Goal: Check status: Check status

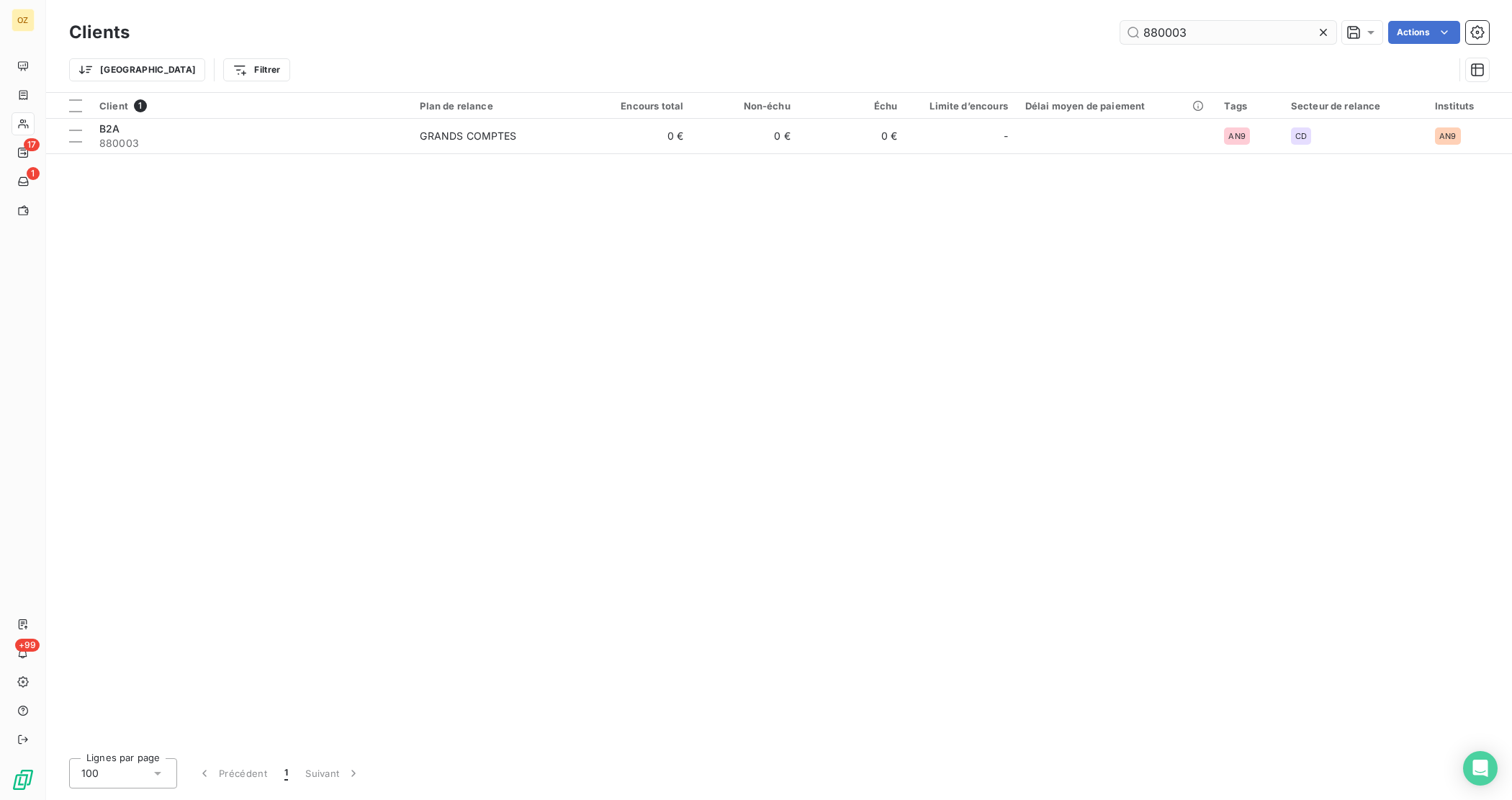
click at [1213, 33] on input "880003" at bounding box center [1228, 32] width 216 height 23
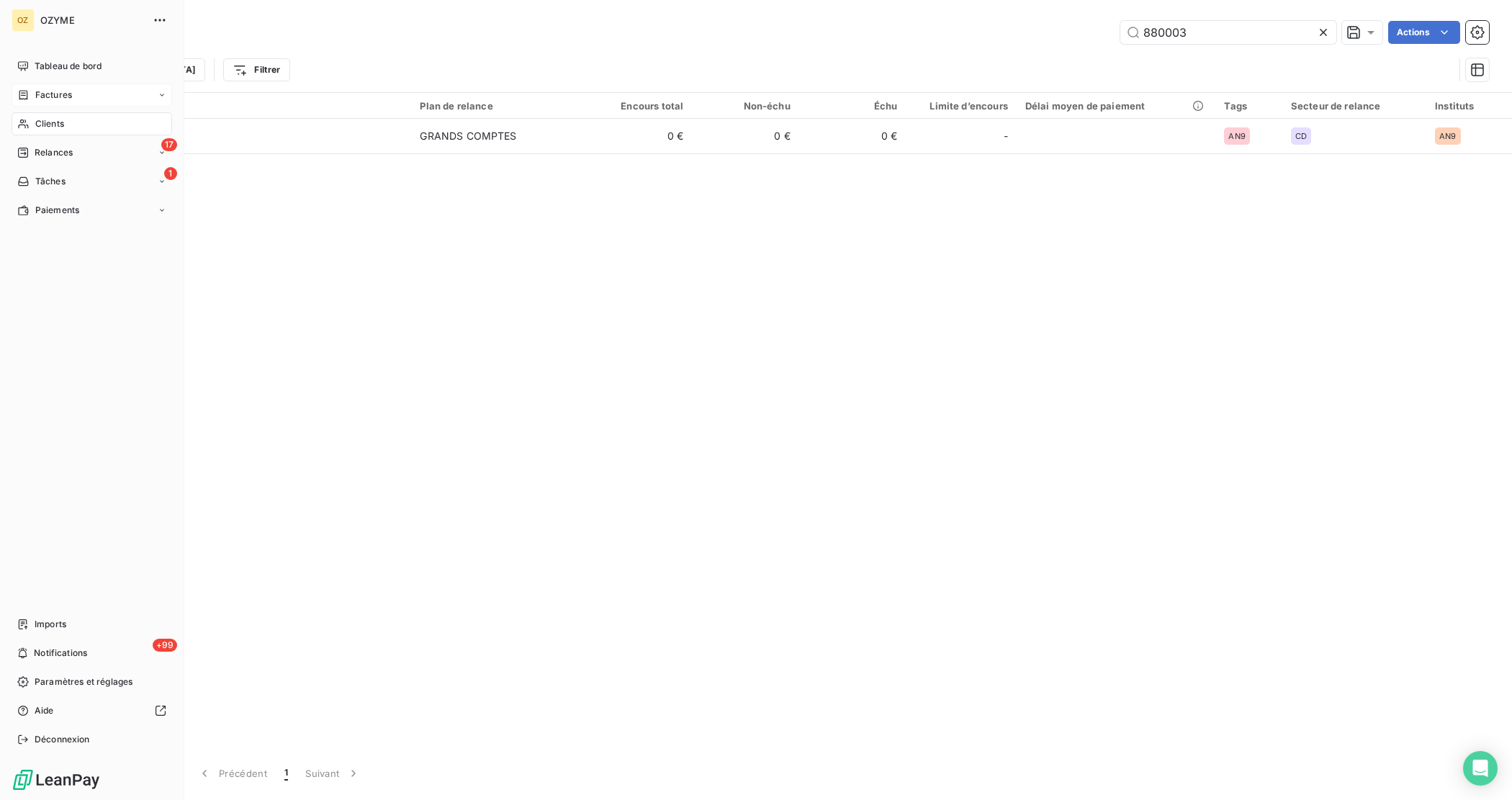
click at [56, 88] on span "Factures" at bounding box center [54, 95] width 37 height 13
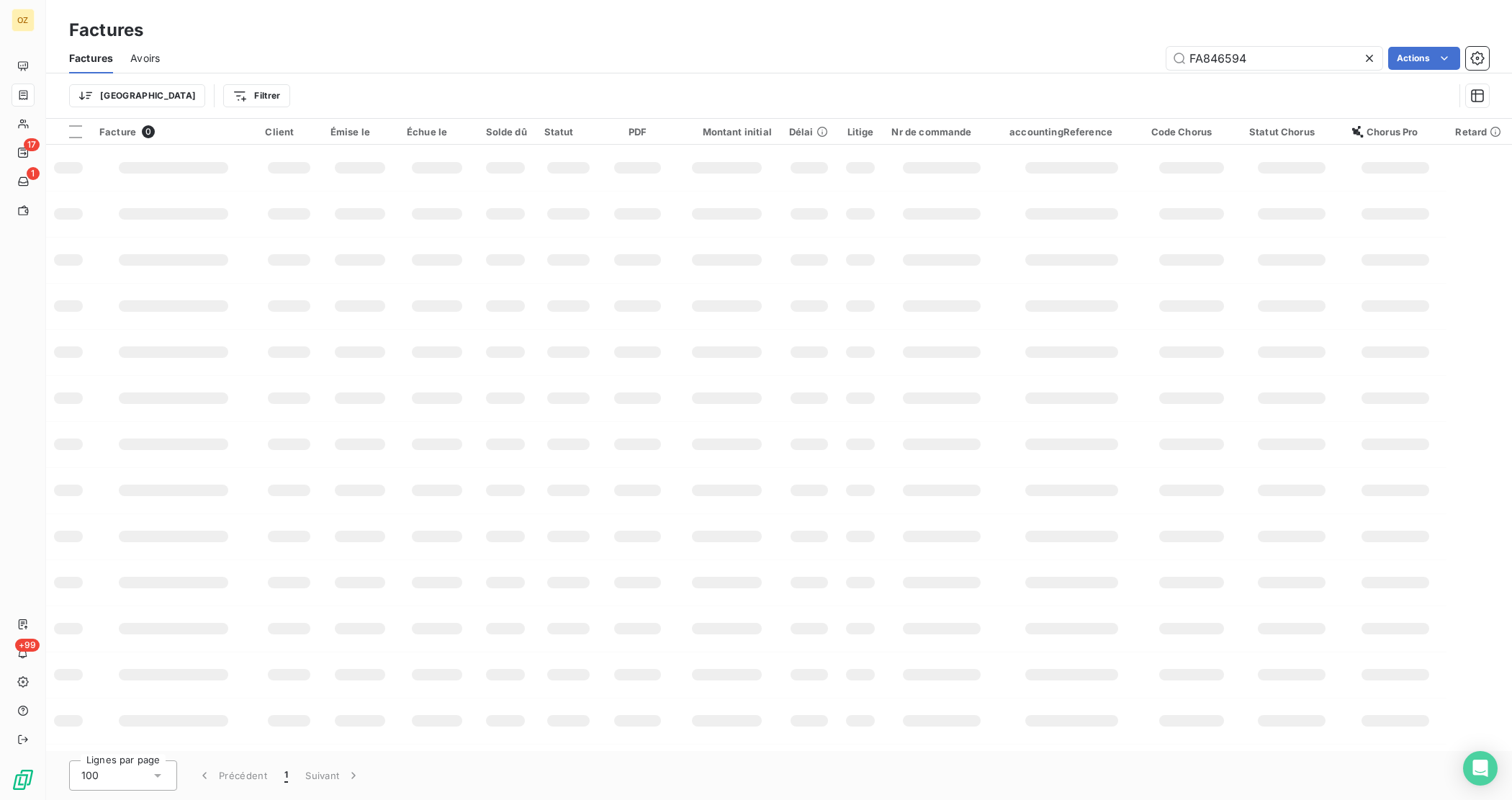
click at [1253, 44] on div "Factures Avoirs FA846594 Actions" at bounding box center [779, 58] width 1466 height 30
click at [1253, 48] on input "FA846594" at bounding box center [1274, 58] width 216 height 23
paste input "text"
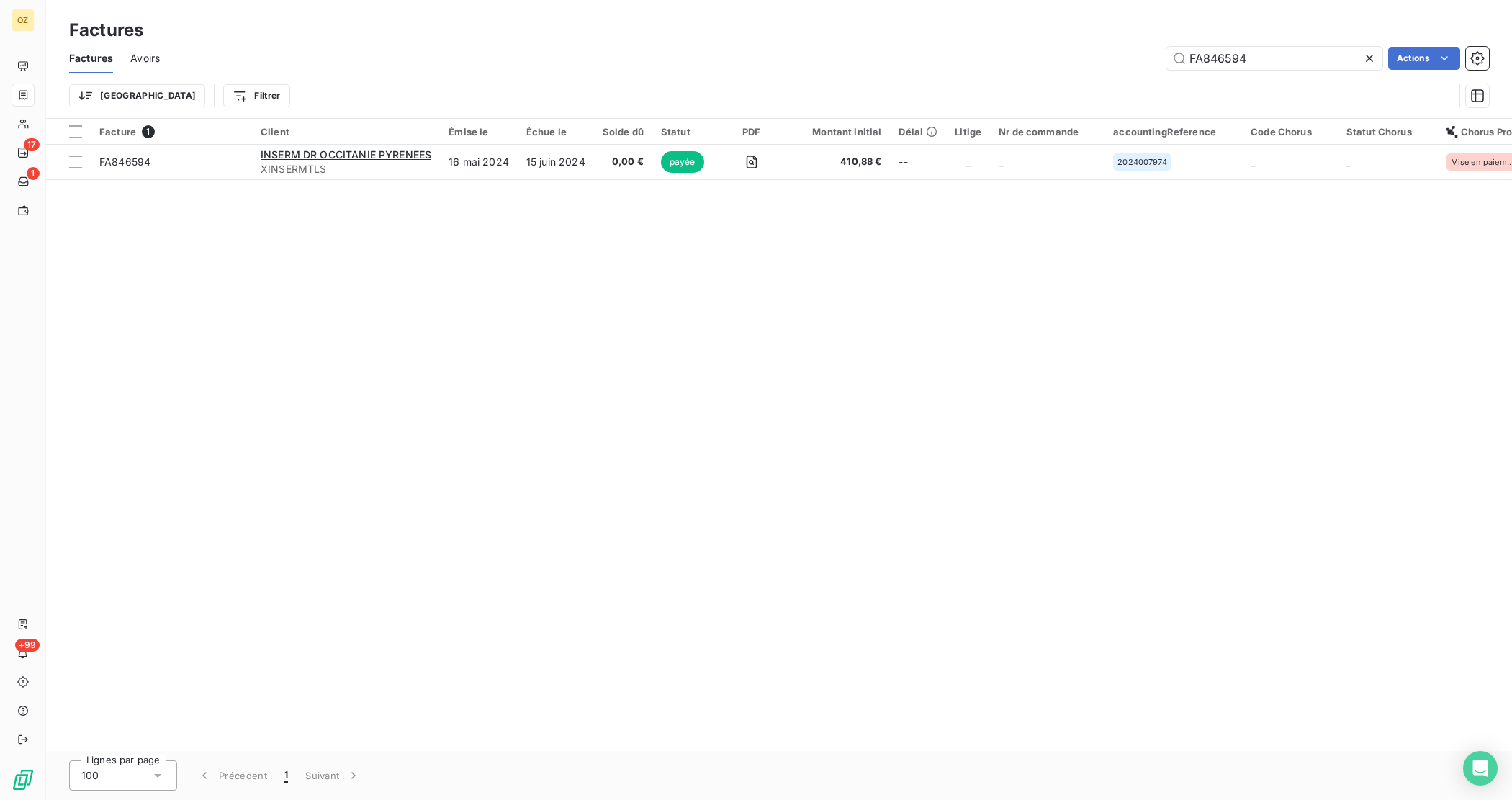
click at [1264, 44] on div "Factures Avoirs FA846594 Actions" at bounding box center [779, 58] width 1466 height 30
click at [1238, 62] on input "FA846594" at bounding box center [1274, 58] width 216 height 23
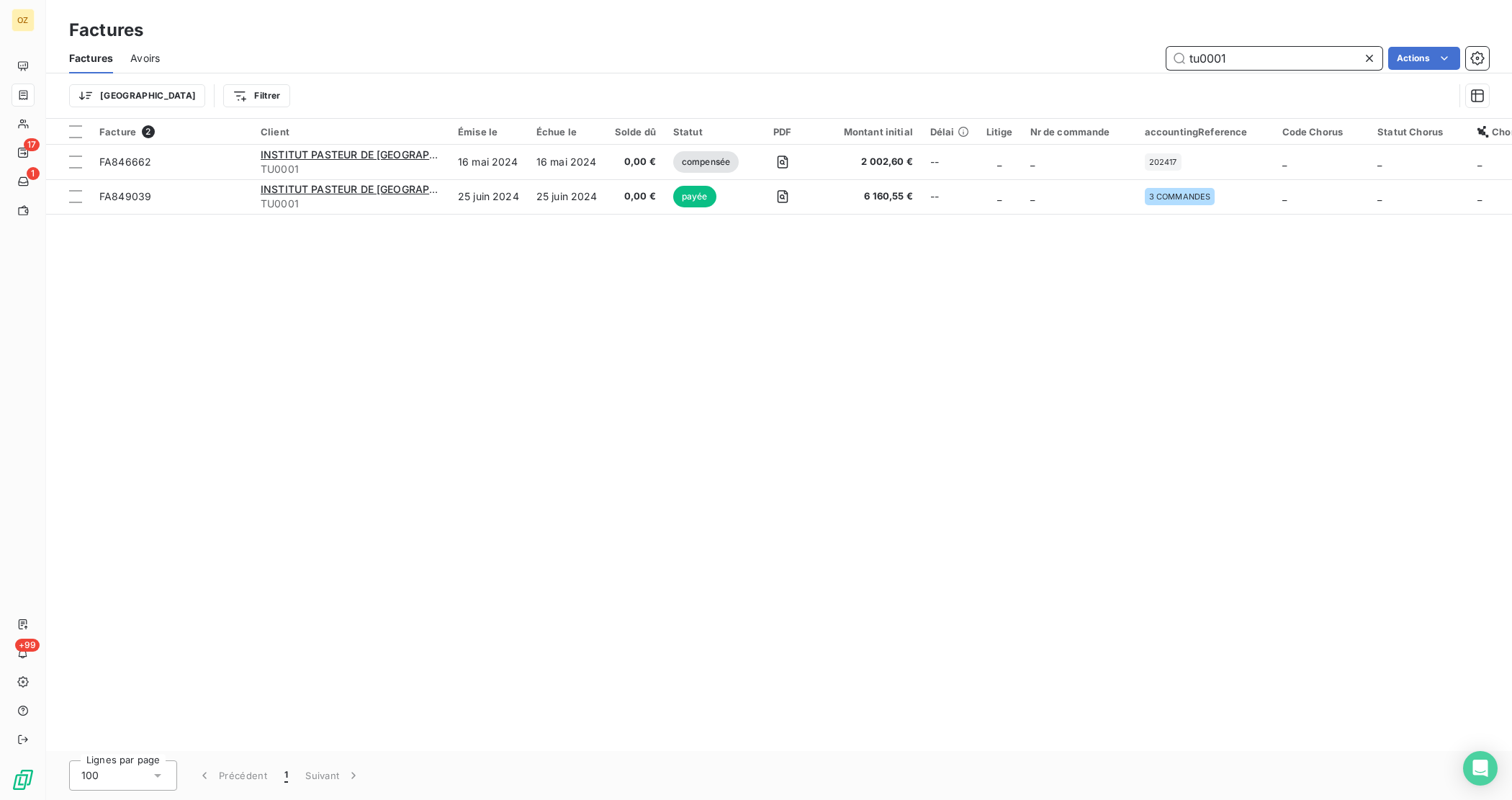
type input "tu0001"
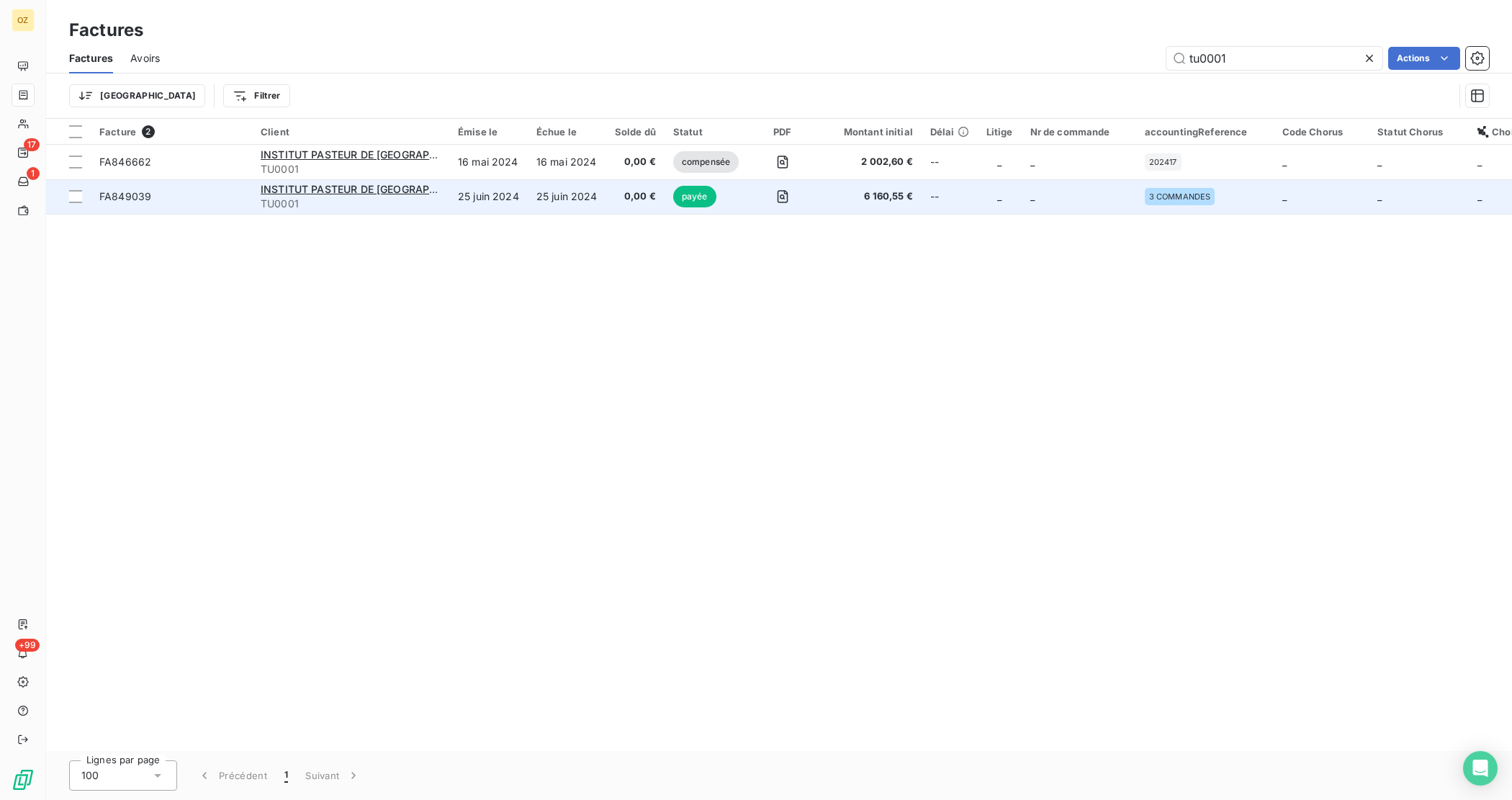
click at [196, 193] on span "FA849039" at bounding box center [171, 196] width 144 height 14
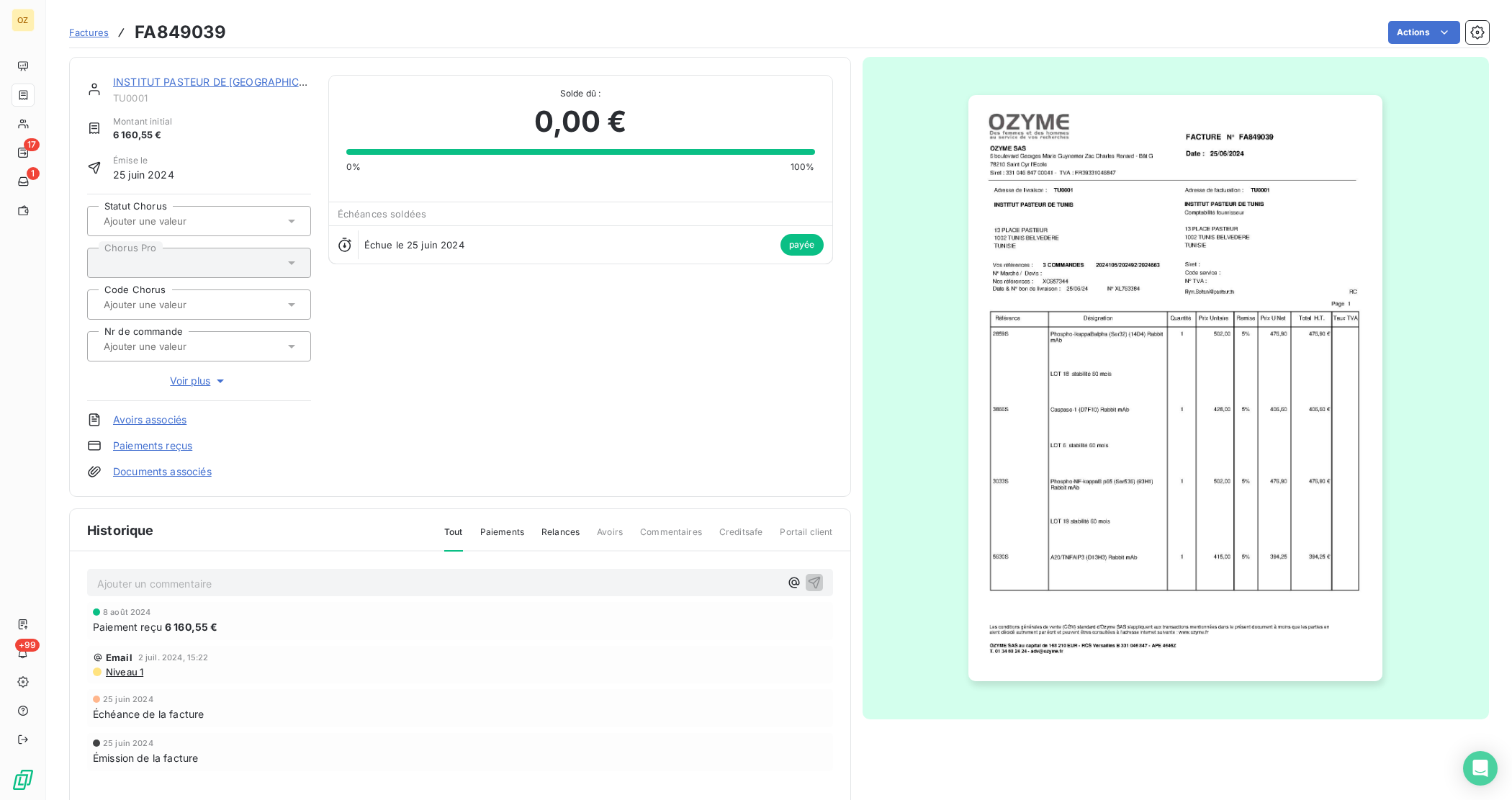
scroll to position [66, 0]
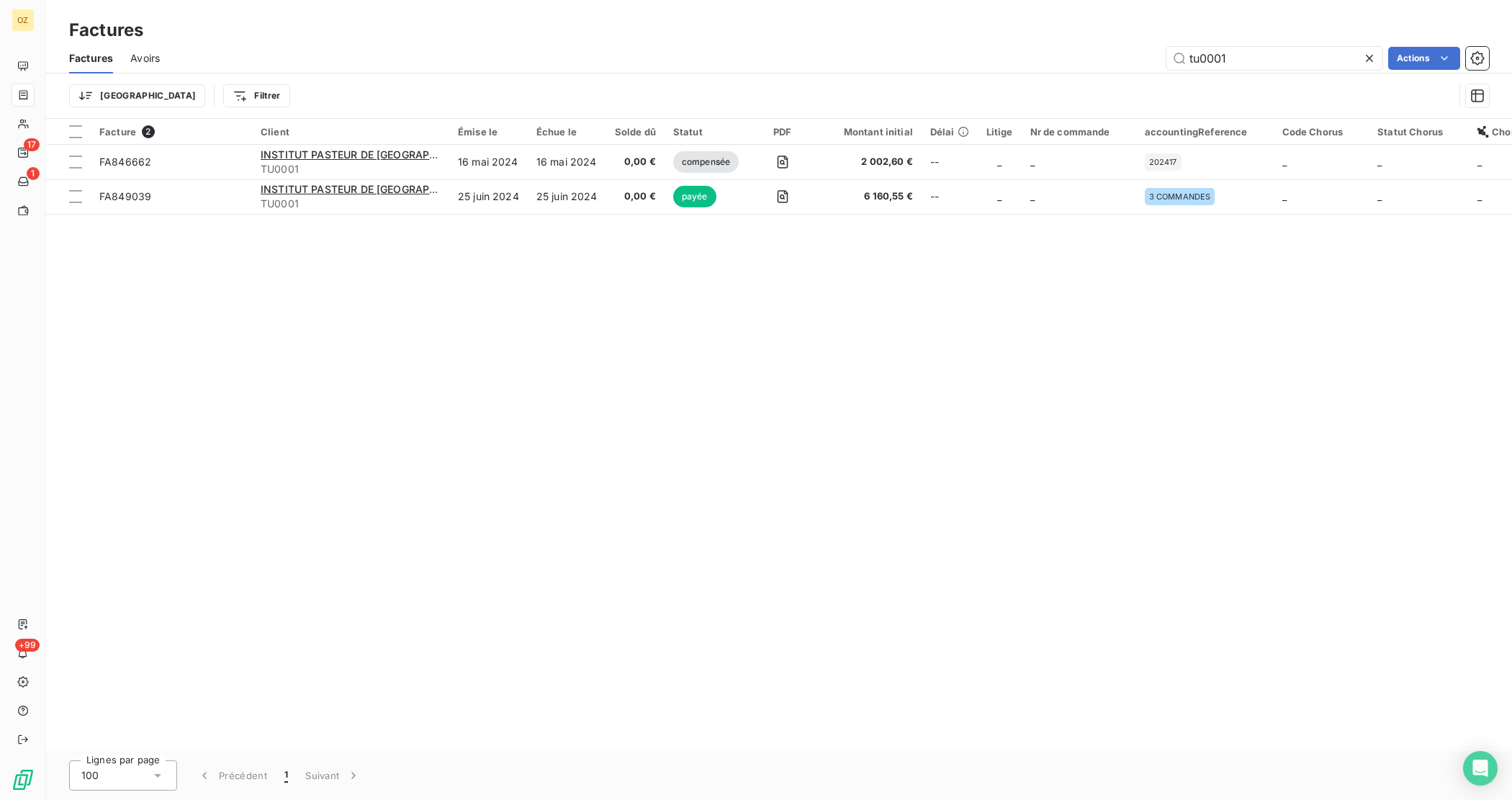
drag, startPoint x: 883, startPoint y: 333, endPoint x: 886, endPoint y: 322, distance: 11.4
click at [883, 333] on div "Facture 2 Client Émise le Échue le Solde dû Statut PDF Montant initial Délai Li…" at bounding box center [779, 434] width 1466 height 632
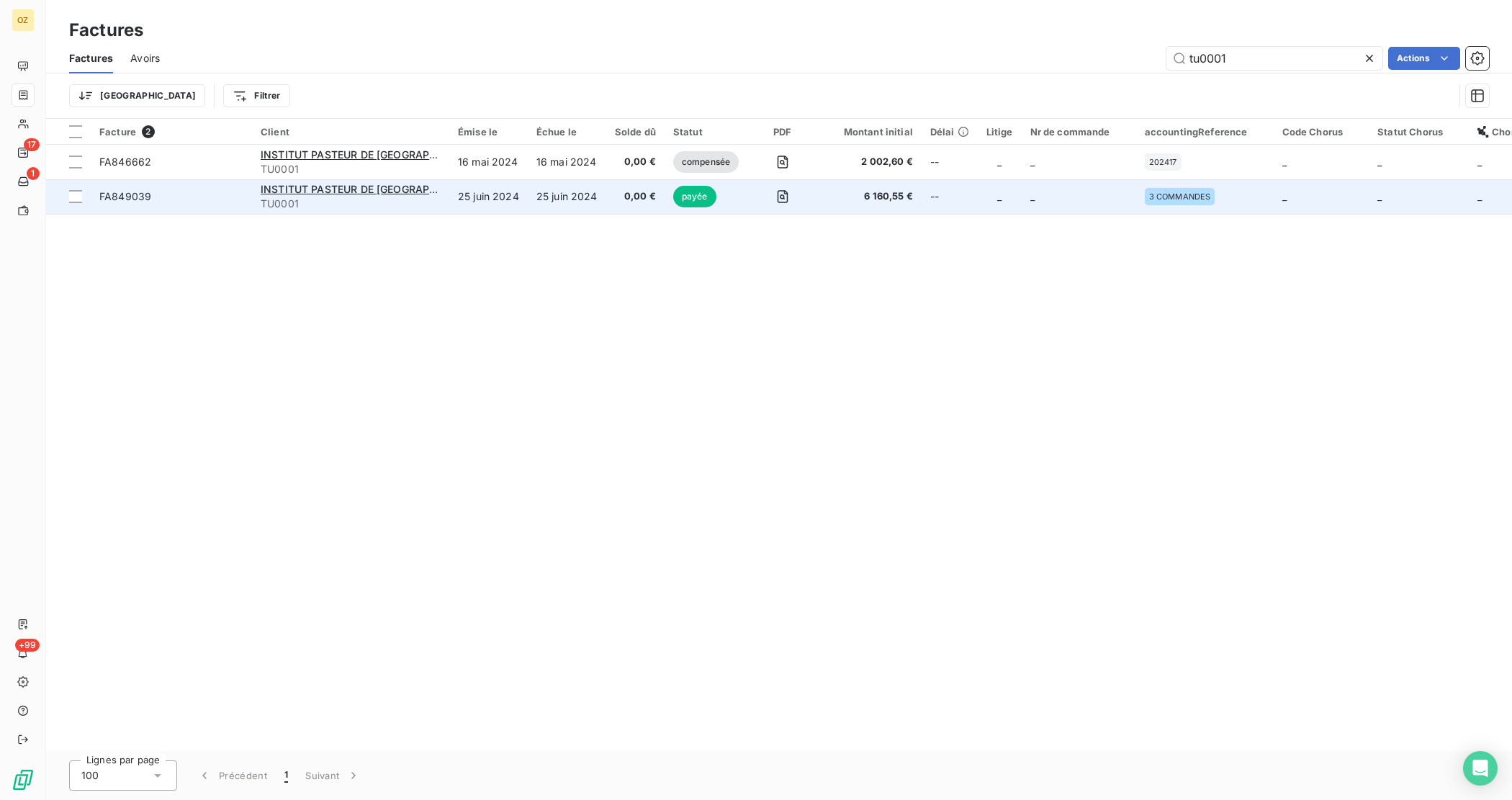
click at [119, 195] on span "FA849039" at bounding box center [125, 196] width 52 height 12
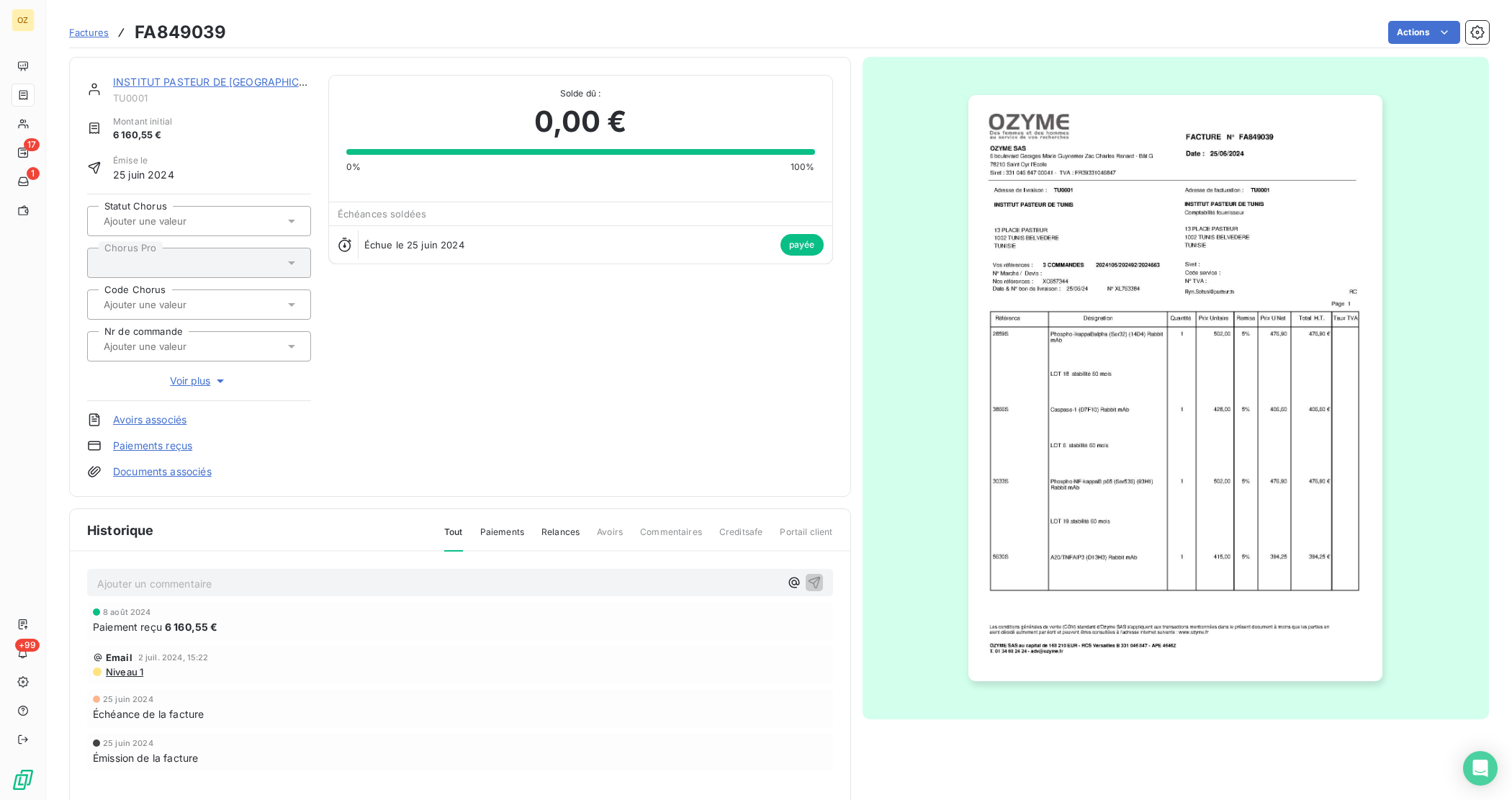
scroll to position [66, 0]
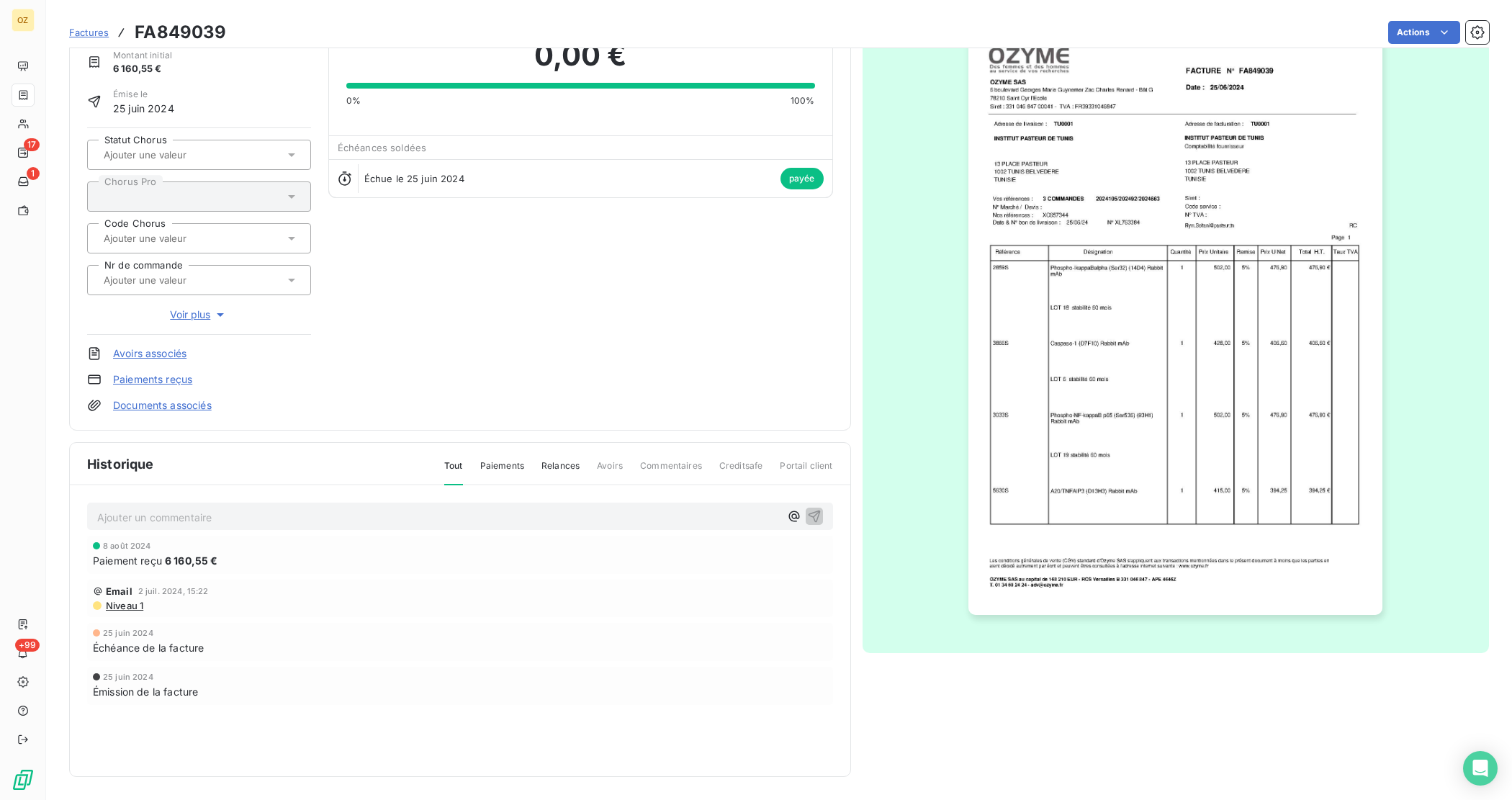
click at [160, 655] on span "Échéance de la facture" at bounding box center [149, 648] width 111 height 15
click at [204, 27] on h3 "FA849039" at bounding box center [180, 33] width 91 height 26
click at [457, 337] on div "INSTITUT PASTEUR DE TUNIS TU0001 Montant initial 6 160,55 € Émise le 25 juin 20…" at bounding box center [460, 210] width 746 height 403
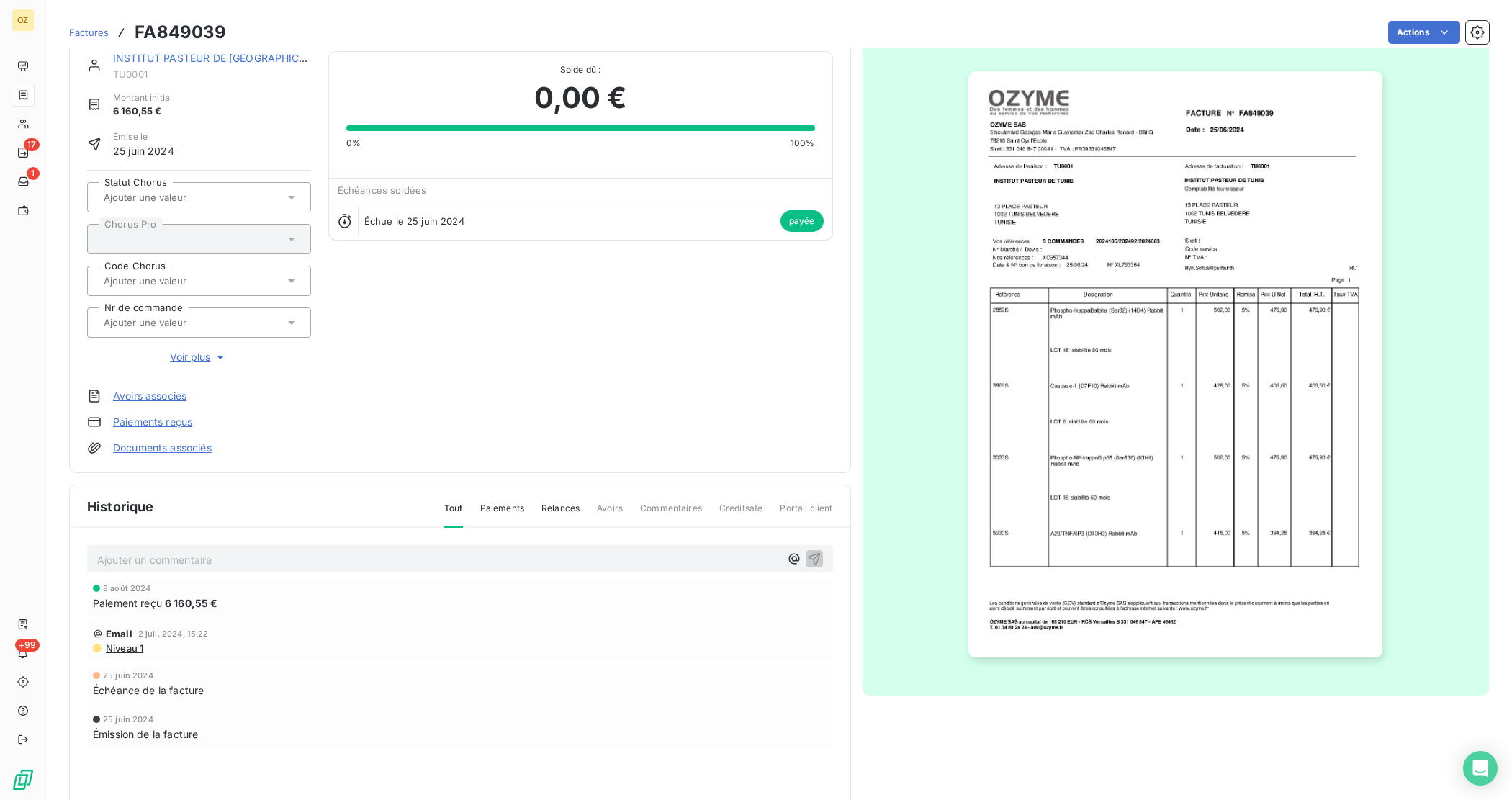
scroll to position [0, 0]
